Goal: Task Accomplishment & Management: Manage account settings

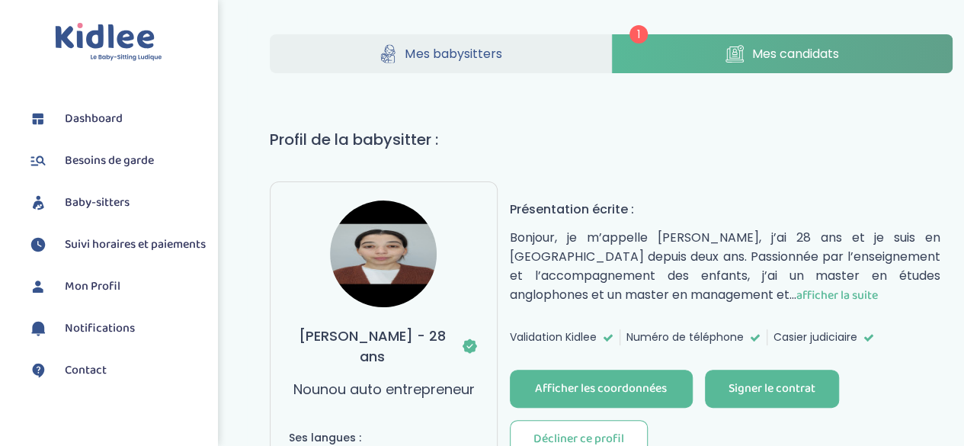
click at [799, 54] on span "Mes candidats" at bounding box center [795, 53] width 87 height 19
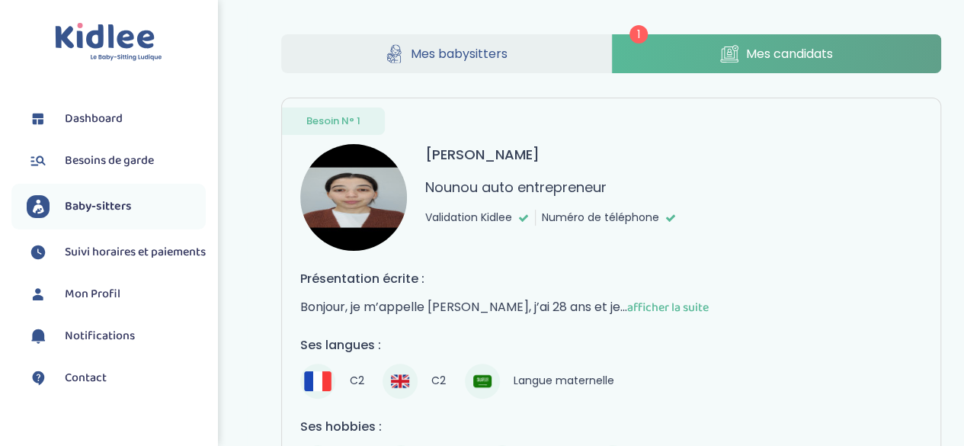
click at [450, 43] on link "Mes babysitters" at bounding box center [445, 53] width 329 height 39
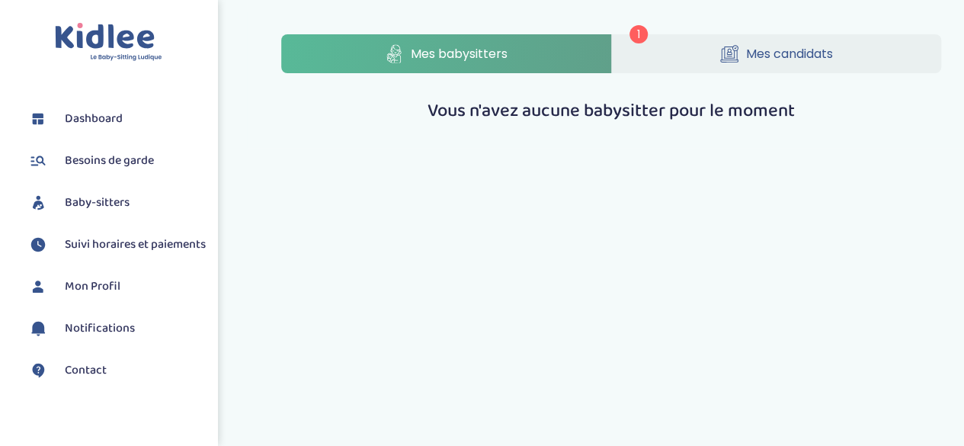
click at [749, 55] on span "Mes candidats" at bounding box center [789, 53] width 87 height 19
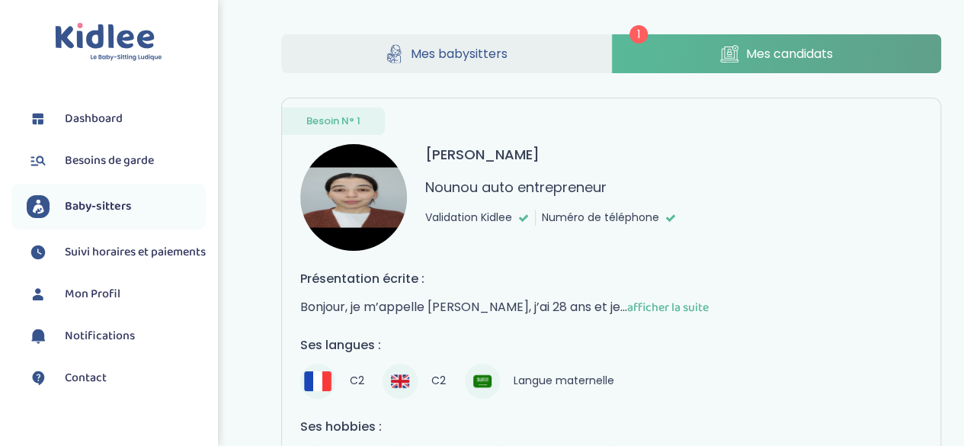
click at [102, 119] on span "Dashboard" at bounding box center [94, 119] width 58 height 18
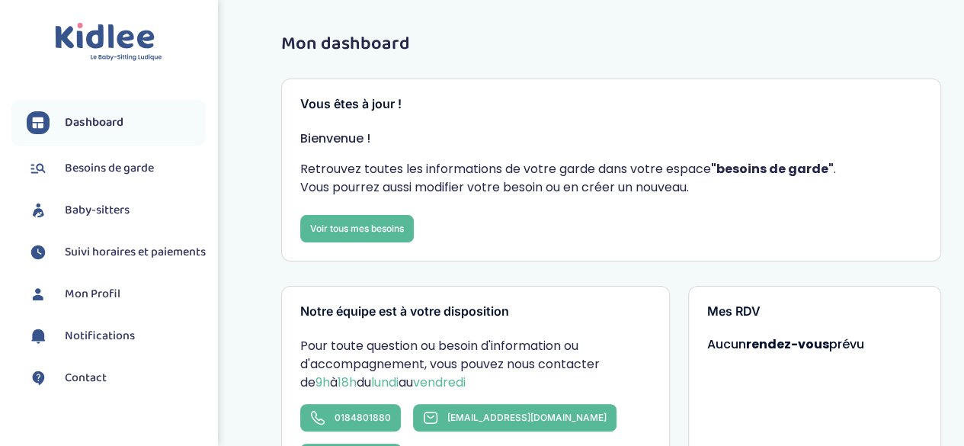
click at [110, 165] on span "Besoins de garde" at bounding box center [109, 168] width 89 height 18
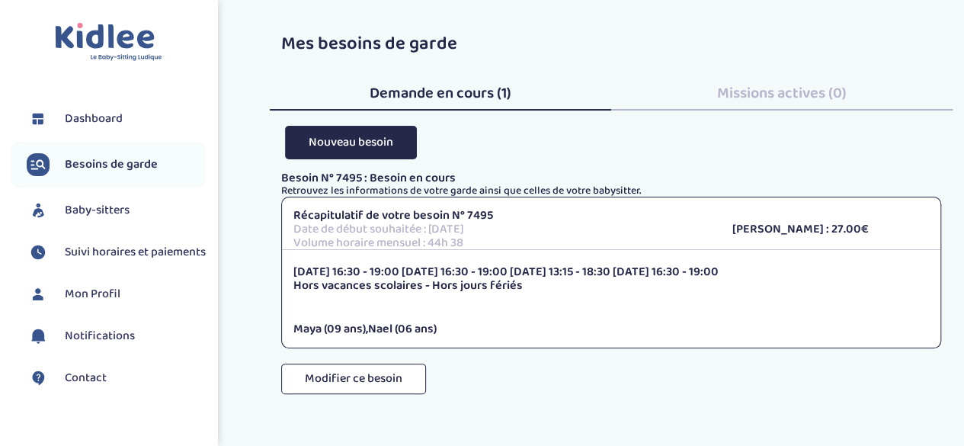
click at [101, 261] on span "Suivi horaires et paiements" at bounding box center [135, 252] width 141 height 18
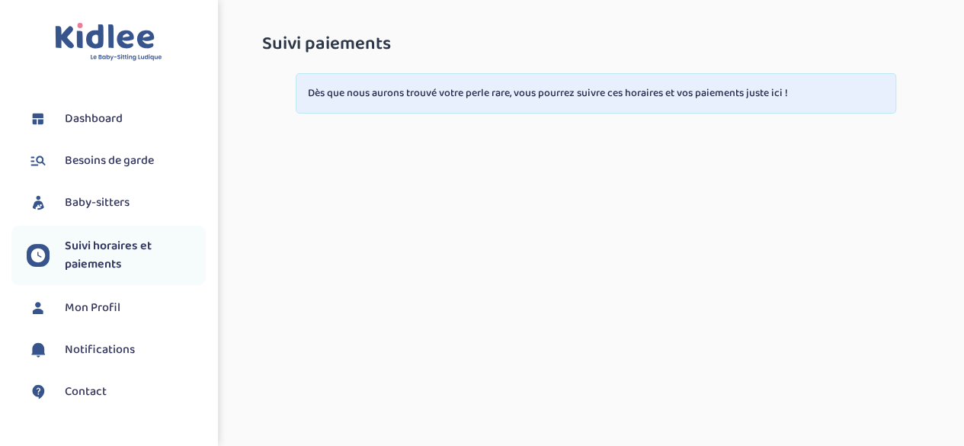
click at [104, 305] on span "Mon Profil" at bounding box center [93, 308] width 56 height 18
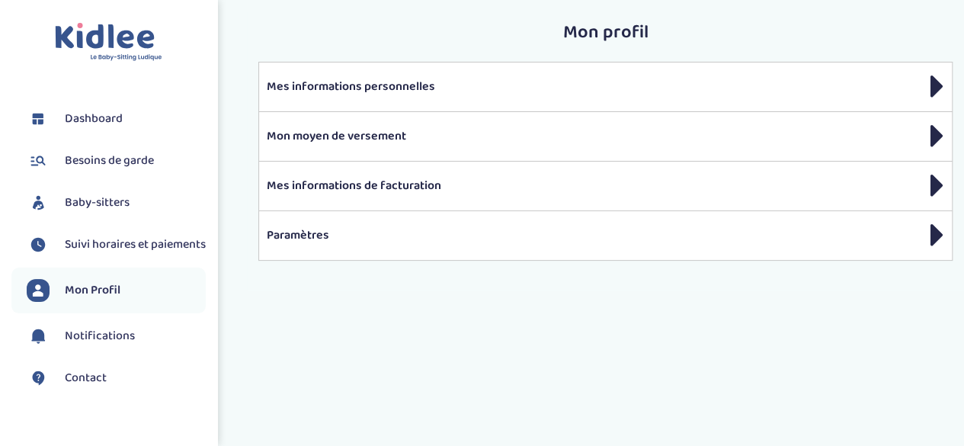
click at [107, 345] on span "Notifications" at bounding box center [100, 336] width 70 height 18
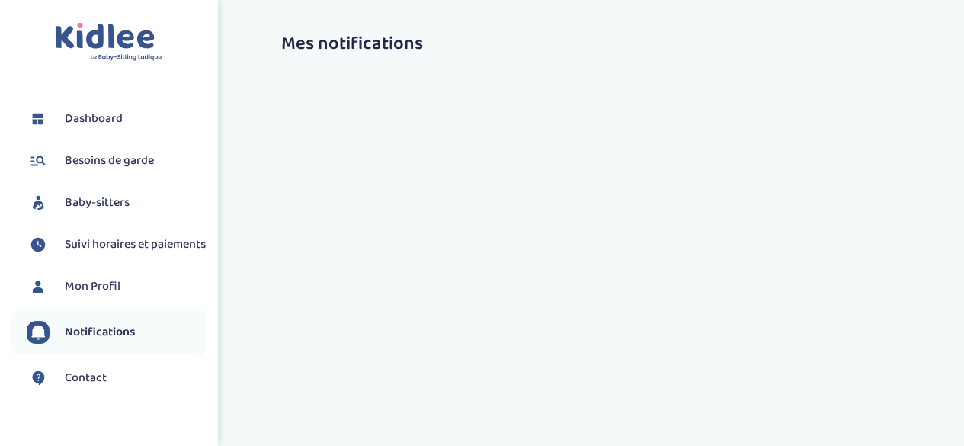
click at [115, 194] on span "Baby-sitters" at bounding box center [97, 203] width 65 height 18
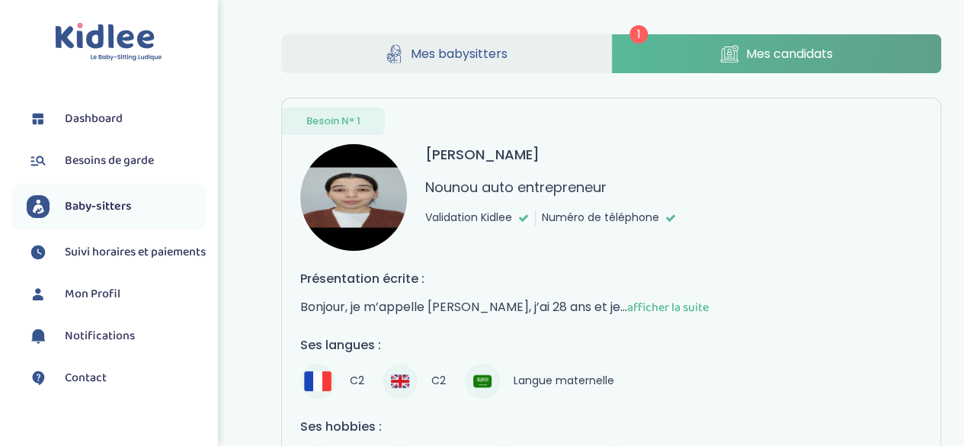
click at [692, 37] on link "Mes candidats" at bounding box center [776, 53] width 329 height 39
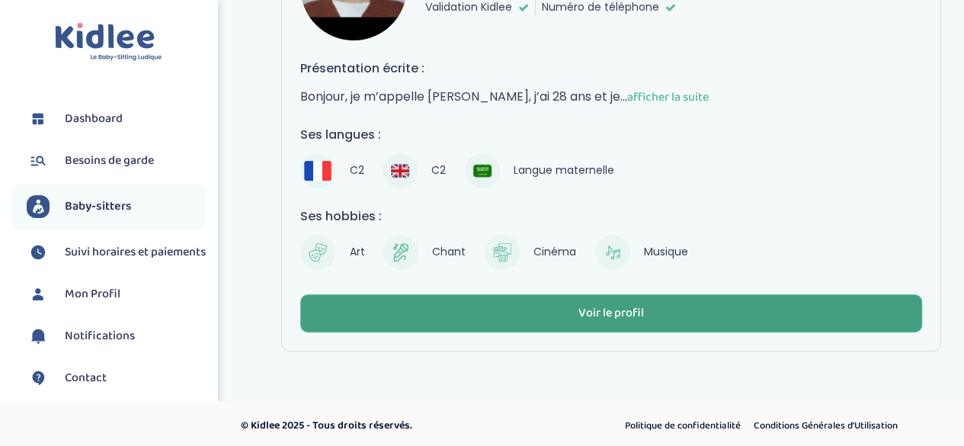
click at [605, 307] on div "Voir le profil" at bounding box center [612, 314] width 66 height 18
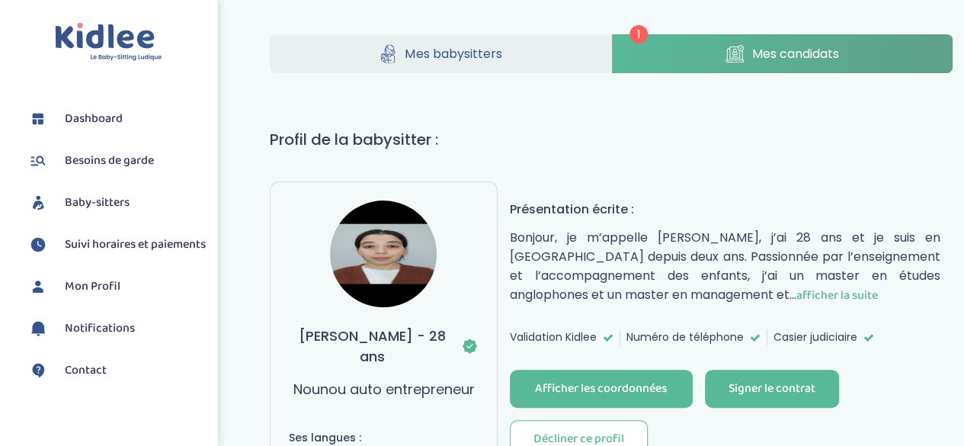
click at [481, 53] on span "Mes babysitters" at bounding box center [453, 53] width 97 height 19
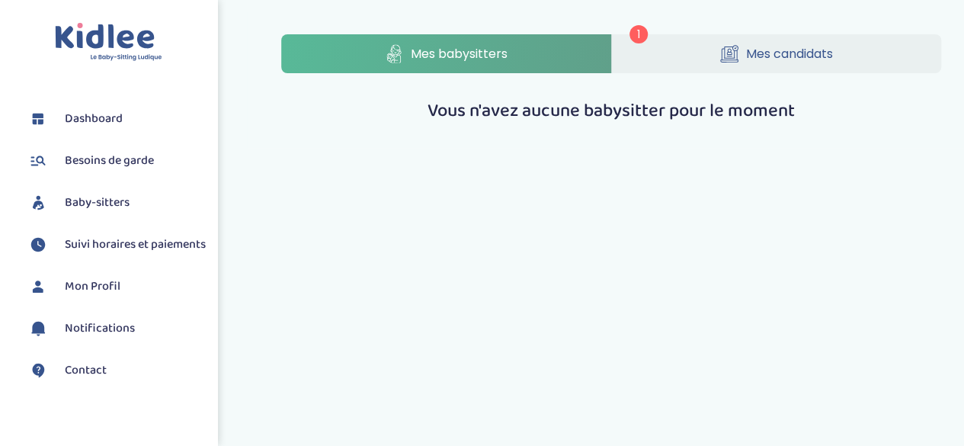
click at [773, 66] on link "Mes candidats" at bounding box center [776, 53] width 329 height 39
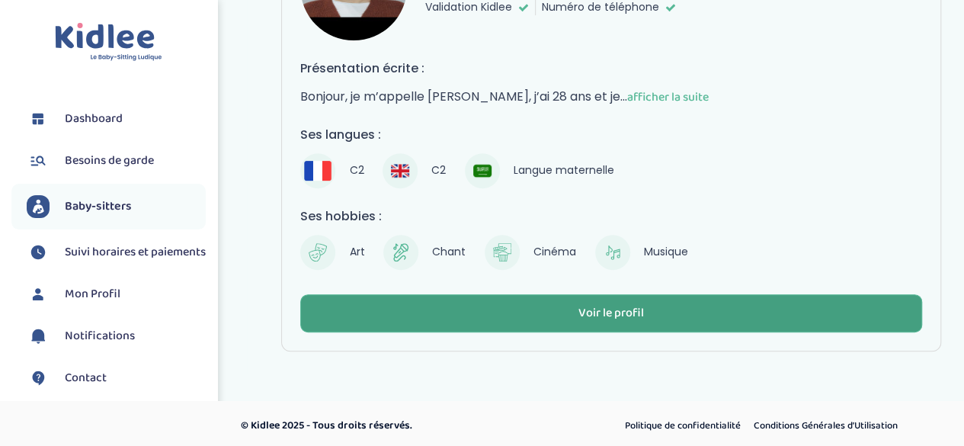
click at [630, 298] on button "Voir le profil" at bounding box center [611, 313] width 622 height 38
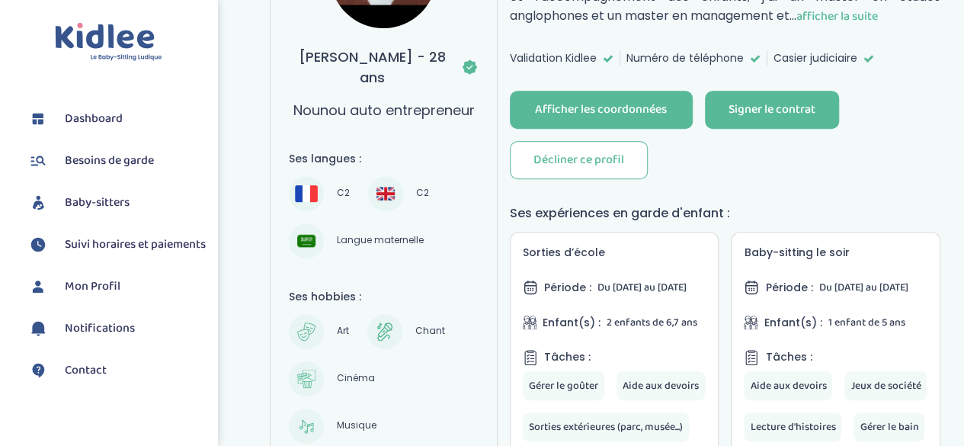
scroll to position [281, 0]
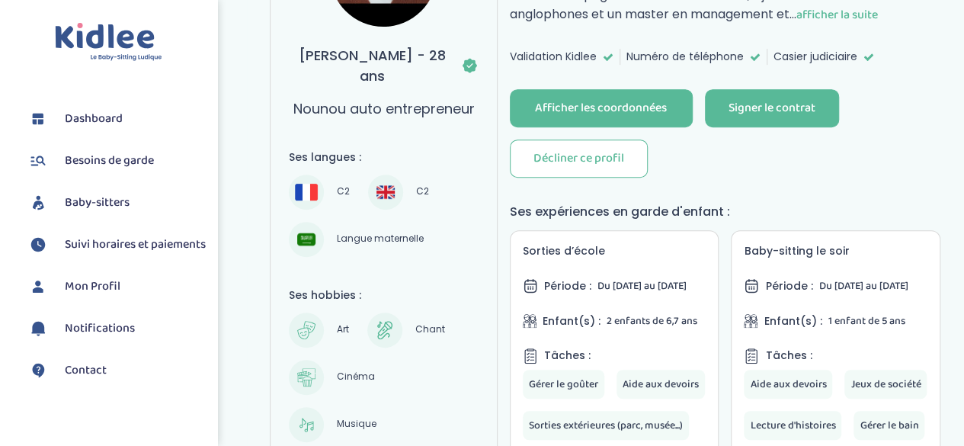
click at [107, 249] on span "Suivi horaires et paiements" at bounding box center [135, 245] width 141 height 18
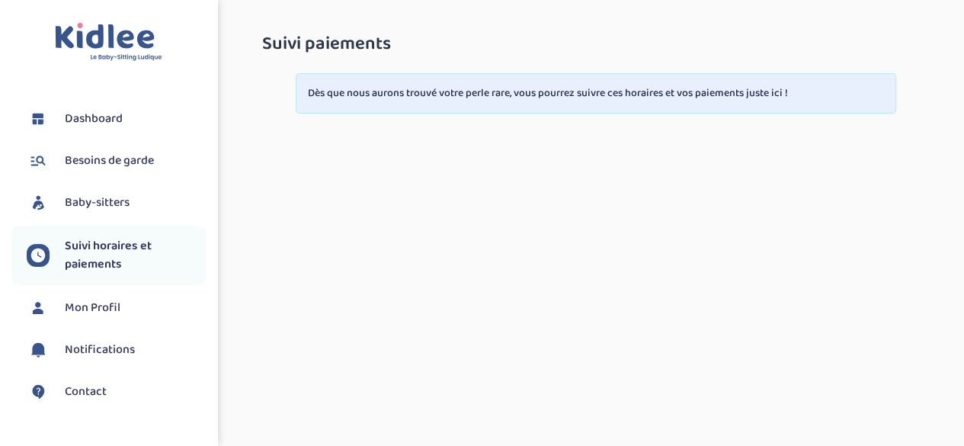
click at [104, 304] on span "Mon Profil" at bounding box center [93, 308] width 56 height 18
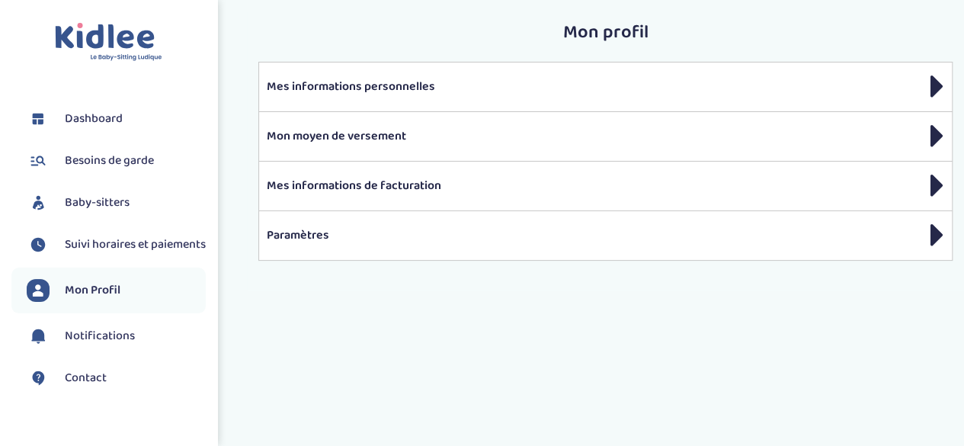
click at [110, 162] on span "Besoins de garde" at bounding box center [109, 161] width 89 height 18
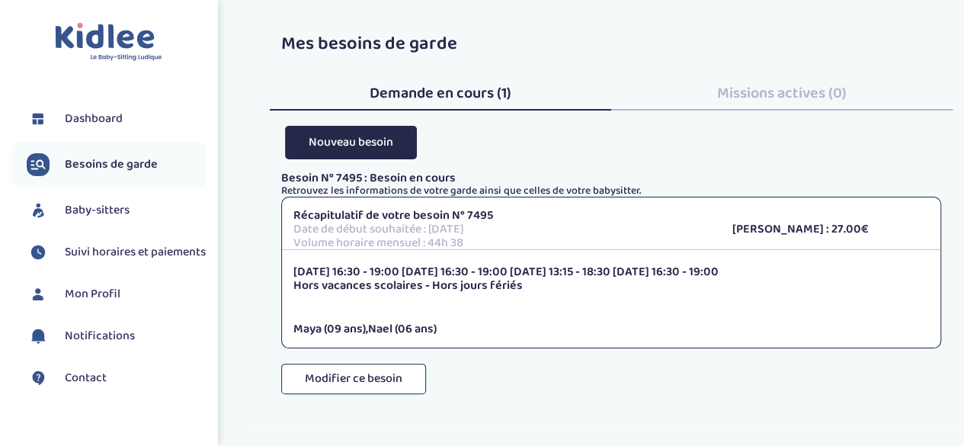
click at [111, 202] on span "Baby-sitters" at bounding box center [97, 210] width 65 height 18
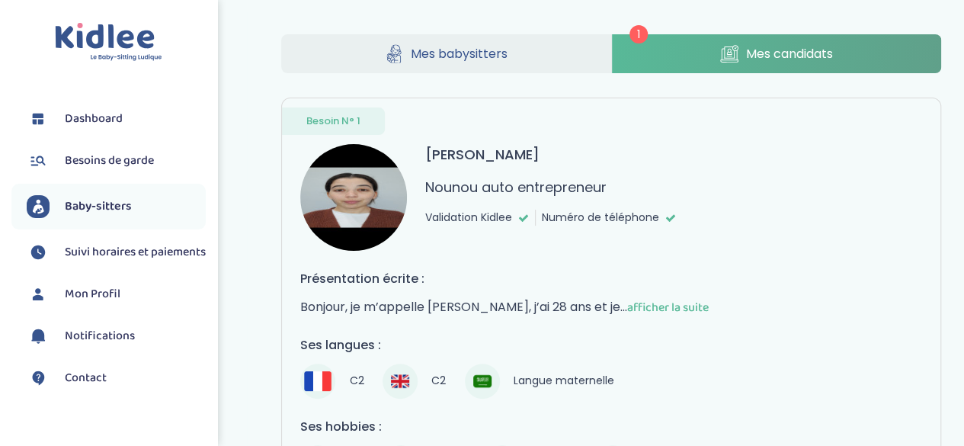
scroll to position [210, 0]
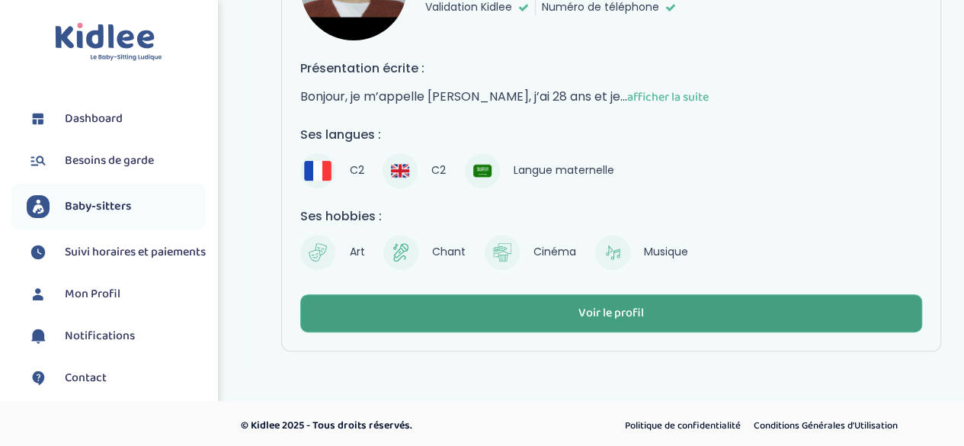
click at [630, 316] on div "Voir le profil" at bounding box center [612, 314] width 66 height 18
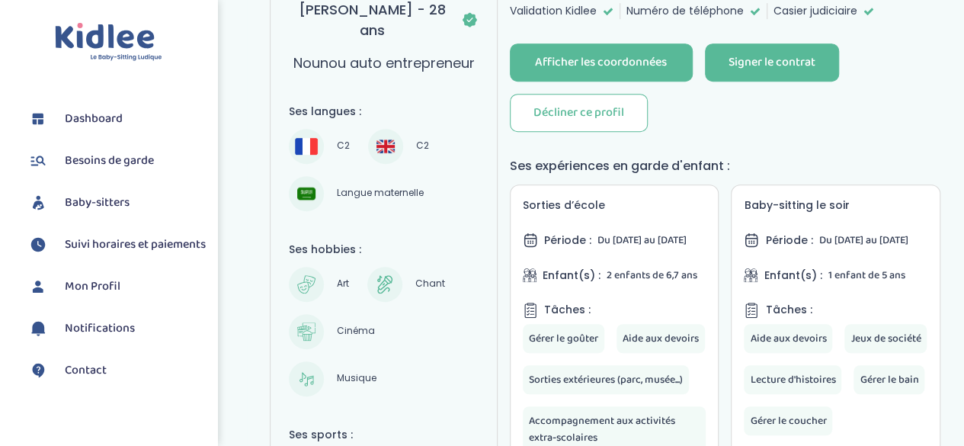
scroll to position [334, 0]
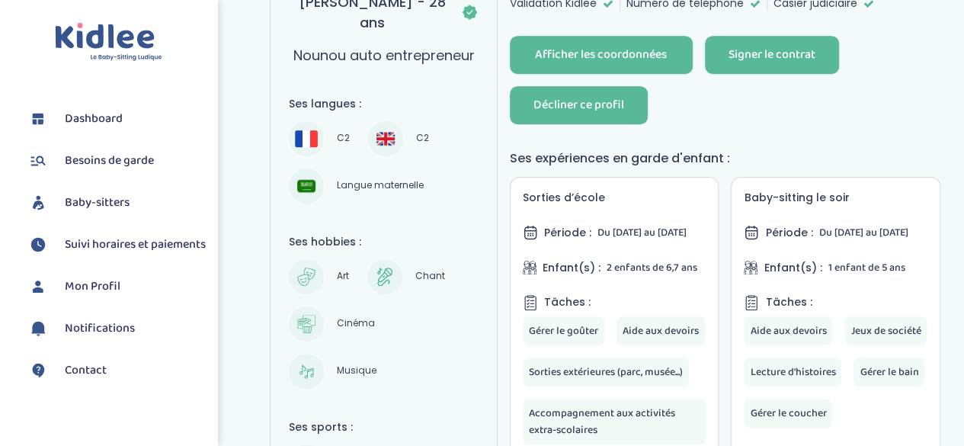
click at [586, 100] on div "Décliner ce profil" at bounding box center [579, 106] width 91 height 18
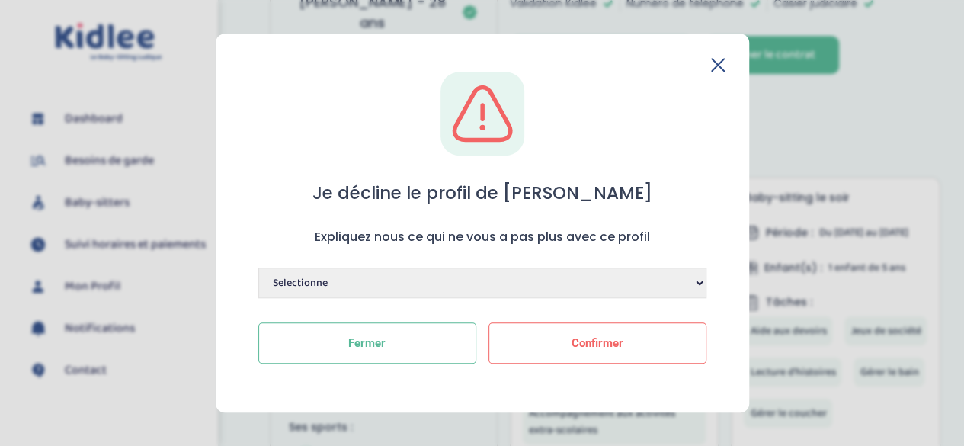
click at [598, 289] on select "Selectionne Manque de dynamisme Manque d'expérience Manque de motivation Dispon…" at bounding box center [482, 283] width 448 height 30
select select "Autre"
click at [258, 268] on select "Selectionne Manque de dynamisme Manque d'expérience Manque de motivation Dispon…" at bounding box center [482, 283] width 448 height 30
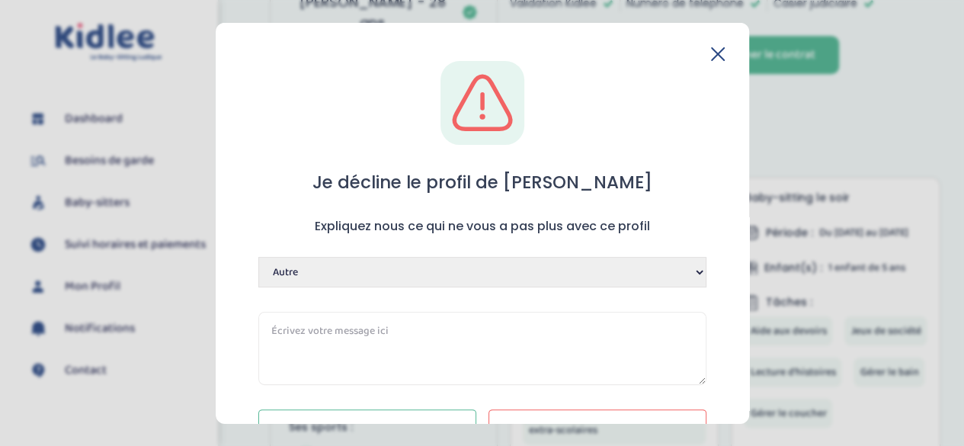
click at [499, 338] on textarea at bounding box center [482, 348] width 448 height 73
click at [441, 332] on textarea "Nadia souhaite travailler avec une uatre famille." at bounding box center [482, 348] width 448 height 73
click at [488, 324] on textarea "Nadia souhaite travailler avec une autre famille." at bounding box center [482, 348] width 448 height 73
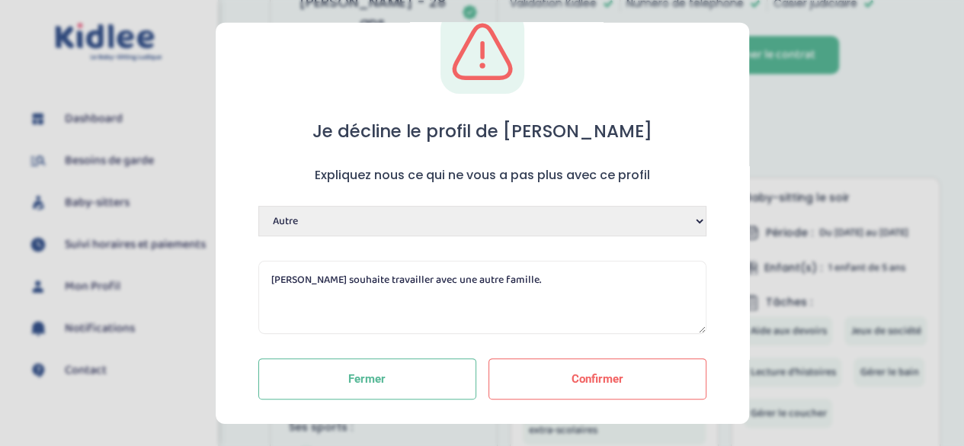
scroll to position [52, 0]
click at [300, 280] on textarea "Nadia souhaite travailler avec une autre famille." at bounding box center [482, 296] width 448 height 73
click at [634, 281] on textarea "Nadia nous a confirmé son souhait de travailler avec une autre famille." at bounding box center [482, 296] width 448 height 73
drag, startPoint x: 491, startPoint y: 280, endPoint x: 509, endPoint y: 279, distance: 18.3
click at [509, 279] on textarea "Nadia nous a confirmé son souhait de travailler avec une autre famille." at bounding box center [482, 296] width 448 height 73
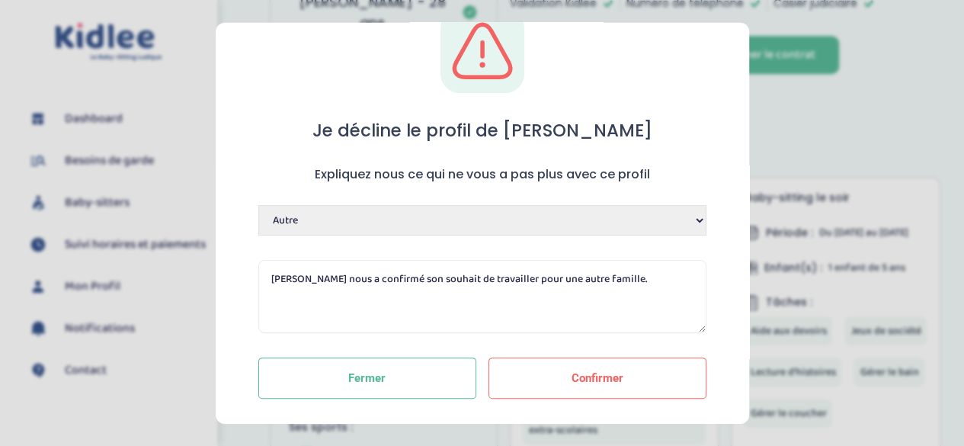
click at [626, 280] on textarea "Nadia nous a confirmé son souhait de travailler pour une autre famille." at bounding box center [482, 296] width 448 height 73
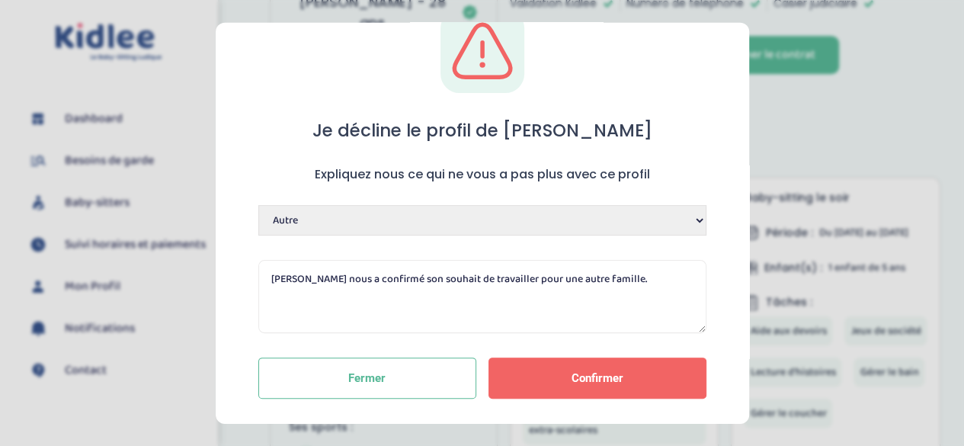
type textarea "Nadia nous a confirmé son souhait de travailler pour une autre famille."
click at [598, 377] on span "Confirmer" at bounding box center [598, 378] width 52 height 14
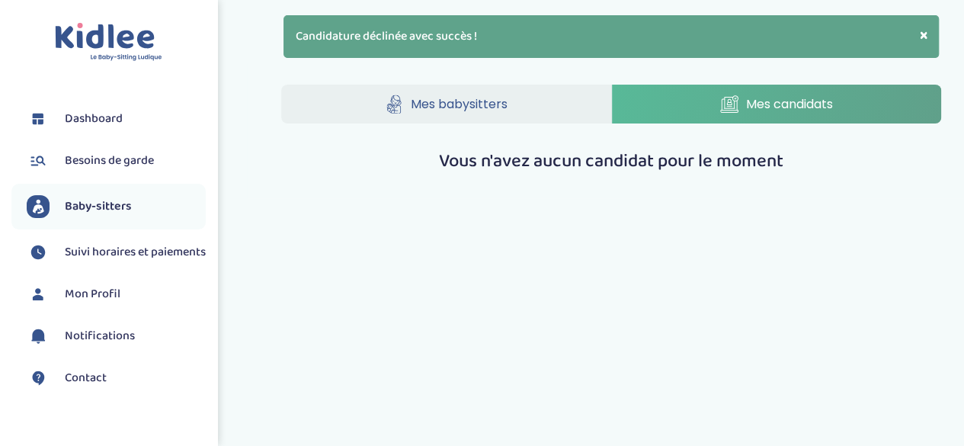
click at [470, 85] on link "Mes babysitters" at bounding box center [445, 104] width 329 height 39
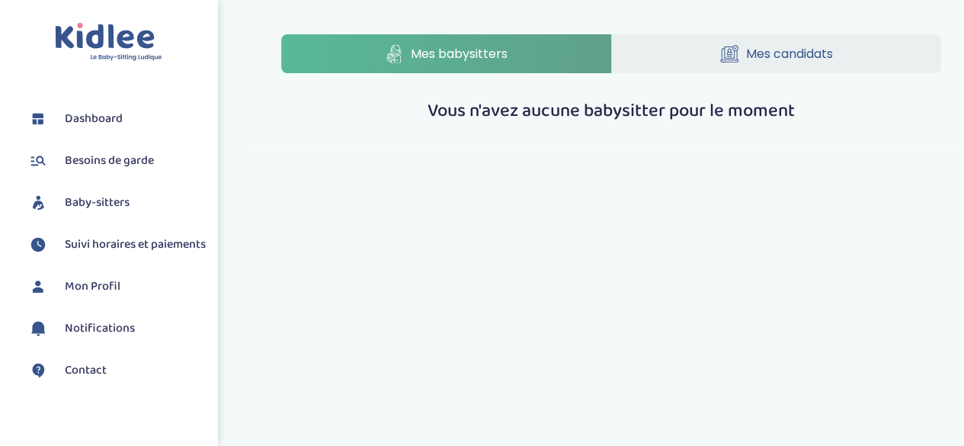
click at [105, 128] on span "Dashboard" at bounding box center [94, 119] width 58 height 18
